Goal: Transaction & Acquisition: Purchase product/service

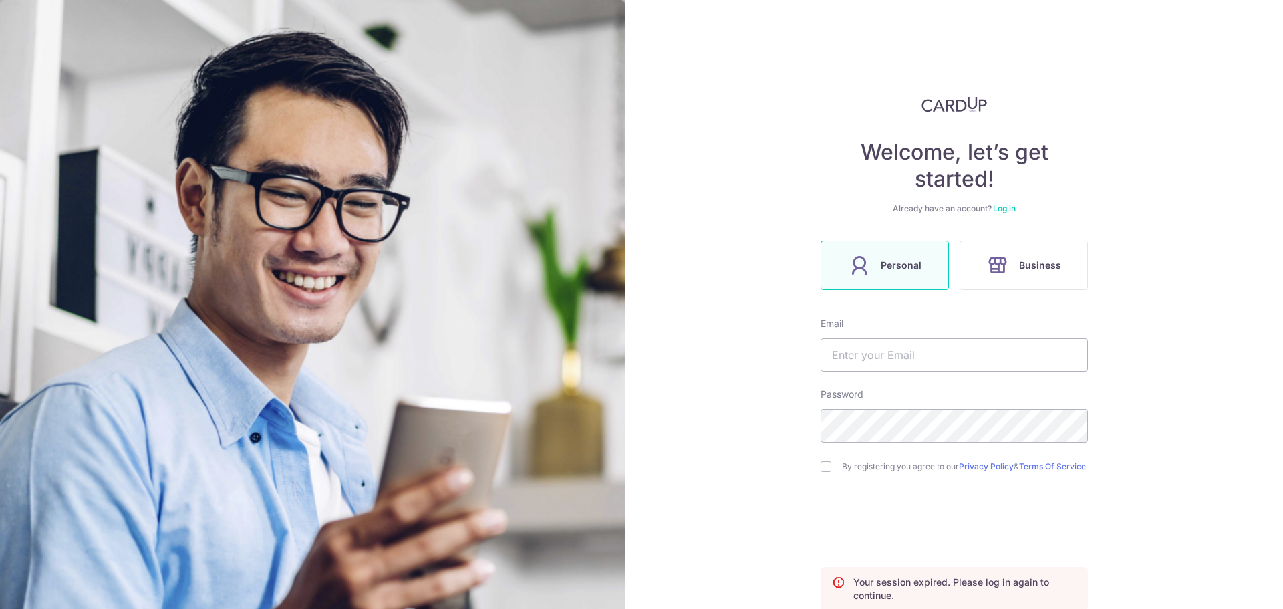
click at [908, 251] on label "Personal" at bounding box center [885, 265] width 128 height 49
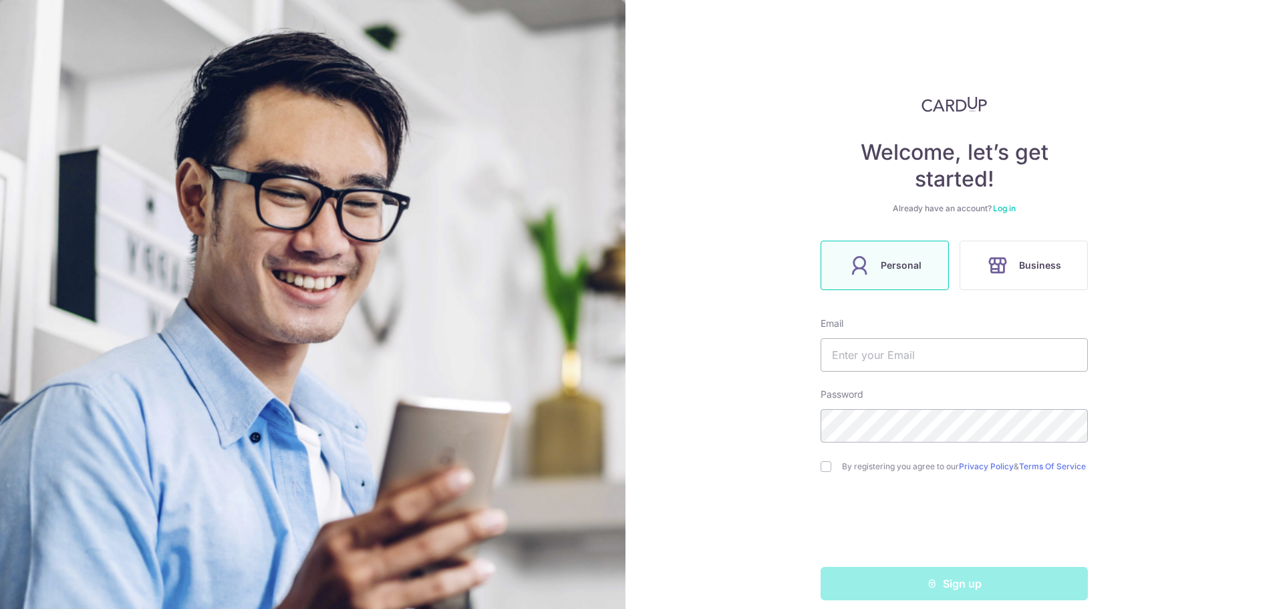
click at [1007, 208] on link "Log in" at bounding box center [1004, 208] width 23 height 10
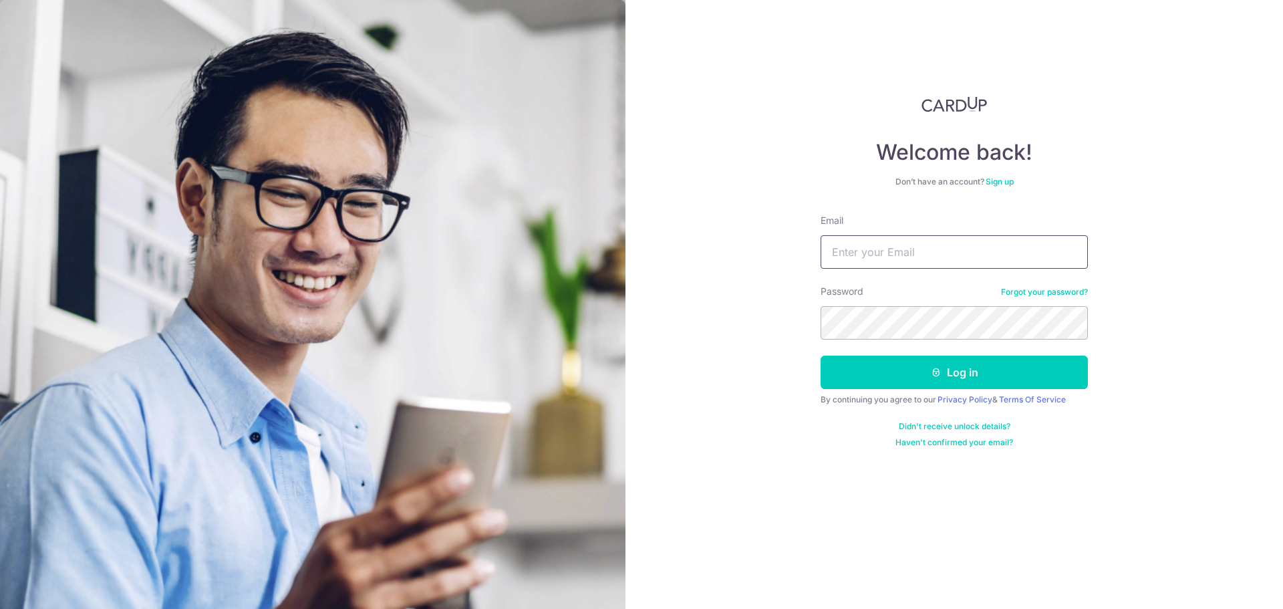
click at [884, 253] on input "Email" at bounding box center [954, 251] width 267 height 33
type input "[EMAIL_ADDRESS][DOMAIN_NAME]"
click at [932, 370] on icon "submit" at bounding box center [936, 372] width 11 height 11
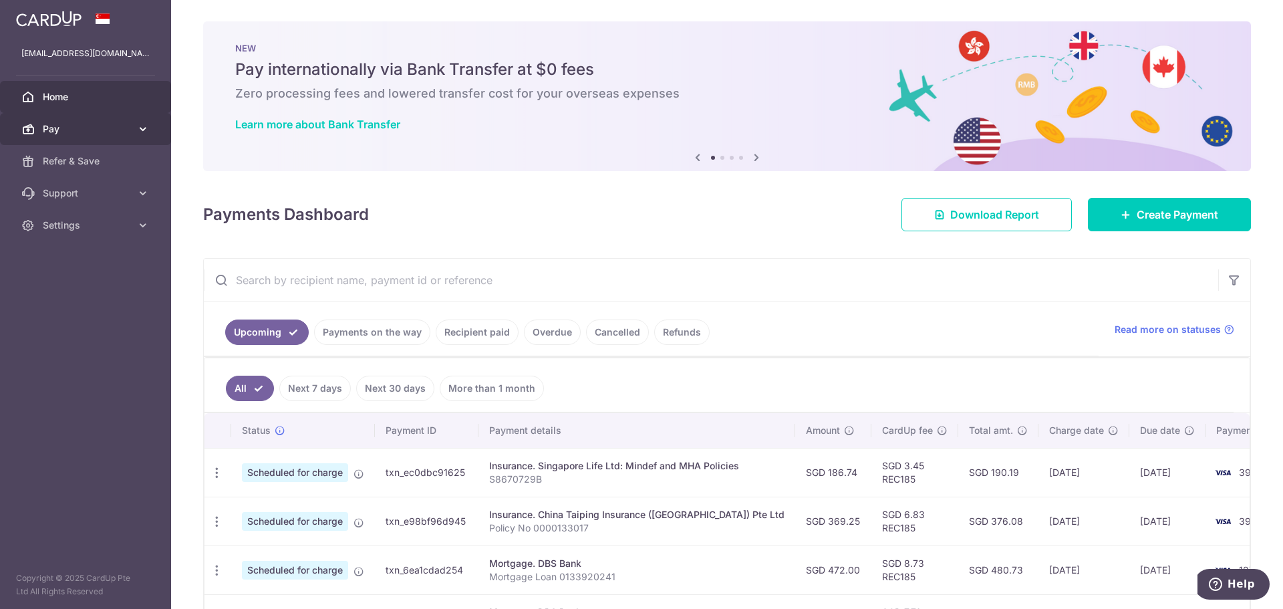
click at [114, 134] on span "Pay" at bounding box center [87, 128] width 88 height 13
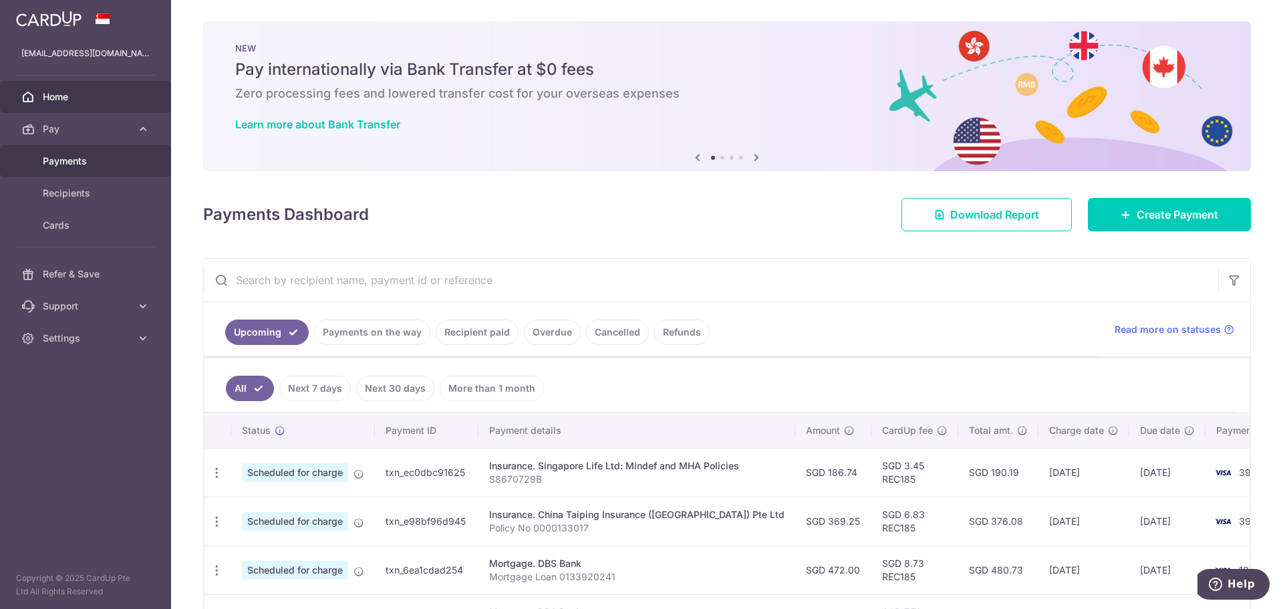
click at [112, 163] on span "Payments" at bounding box center [87, 160] width 88 height 13
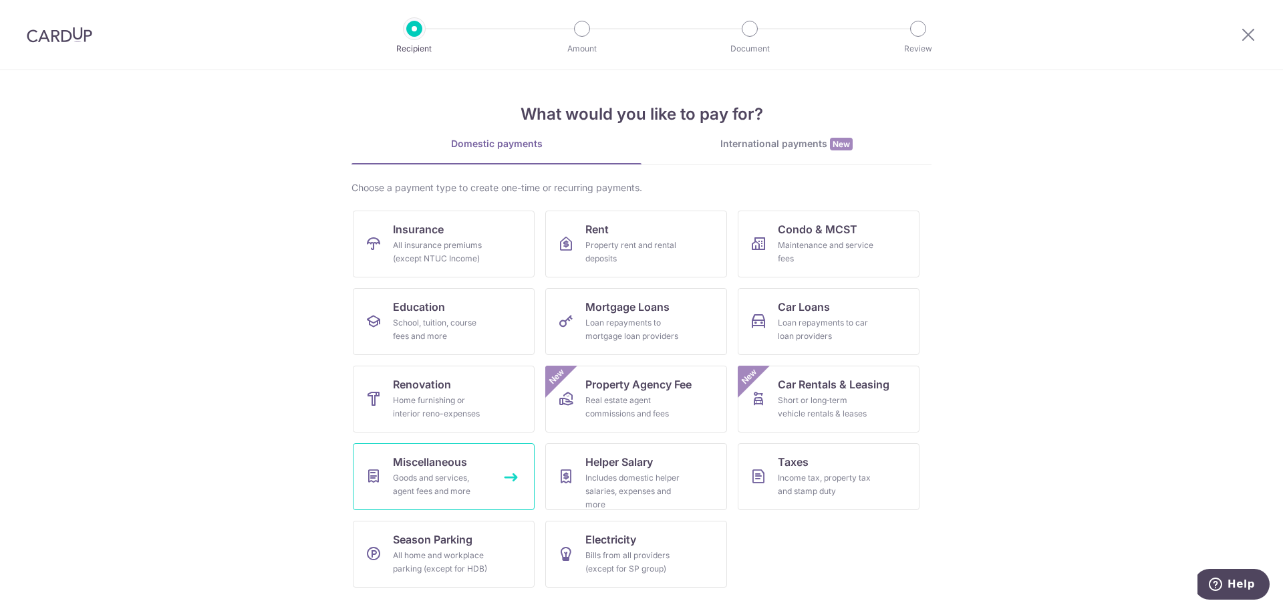
click at [448, 484] on div "Goods and services, agent fees and more" at bounding box center [441, 484] width 96 height 27
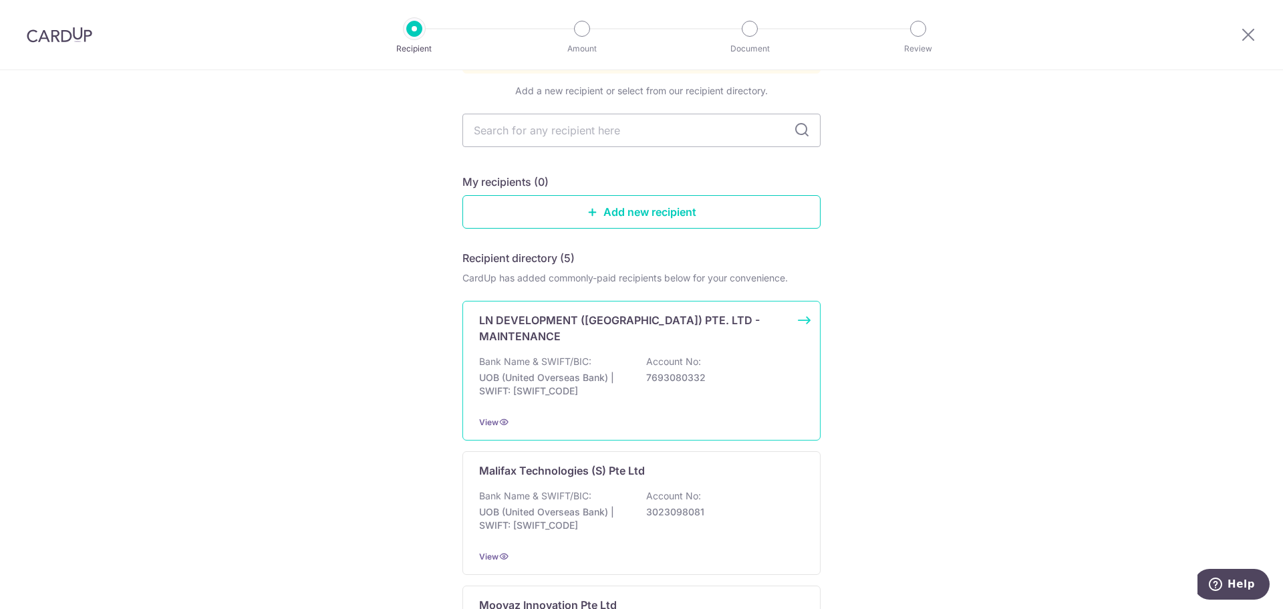
scroll to position [124, 0]
